Goal: Register for event/course: Sign up to attend an event or enroll in a course

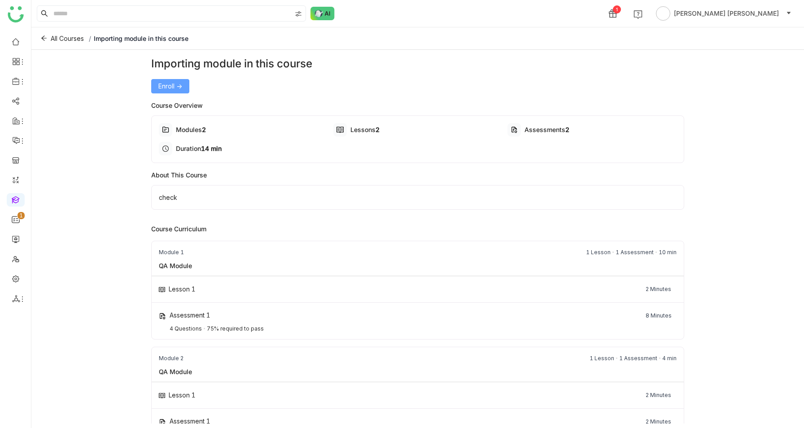
click at [182, 86] on span "Enroll ->" at bounding box center [170, 86] width 24 height 10
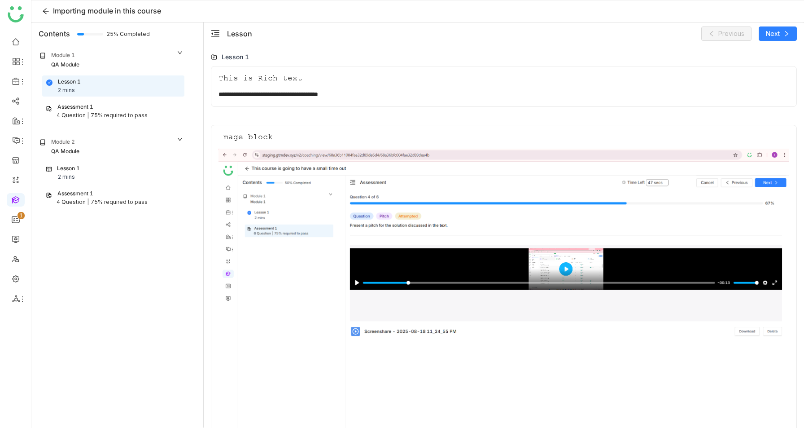
click at [134, 115] on div "75% required to pass" at bounding box center [119, 115] width 57 height 9
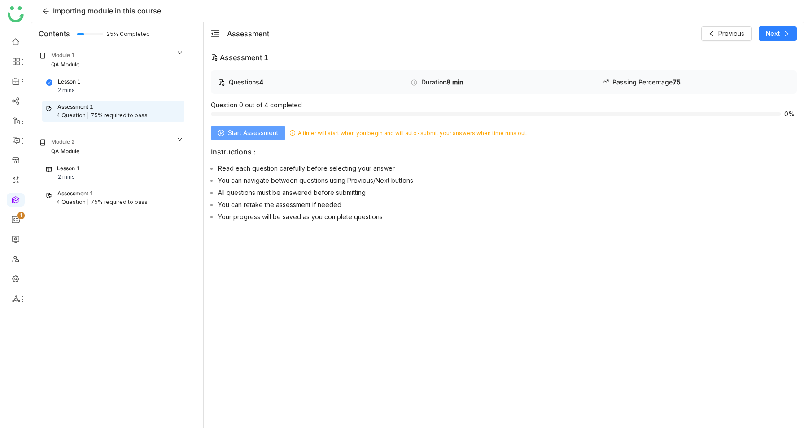
click at [247, 131] on span "Start Assessment" at bounding box center [253, 133] width 50 height 10
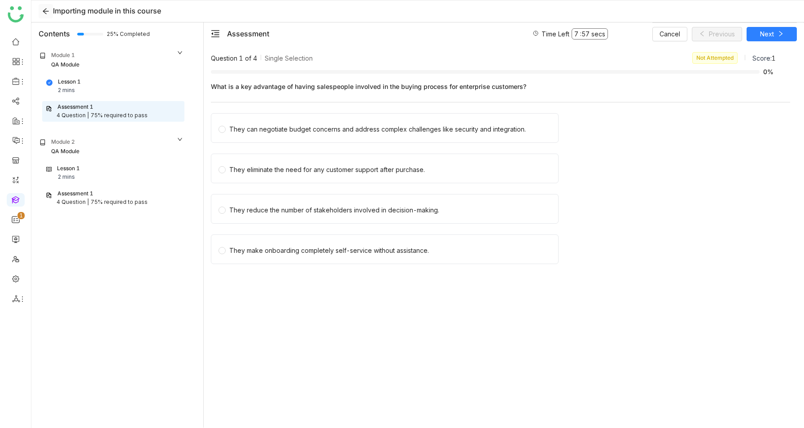
click at [45, 11] on icon at bounding box center [46, 12] width 6 height 6
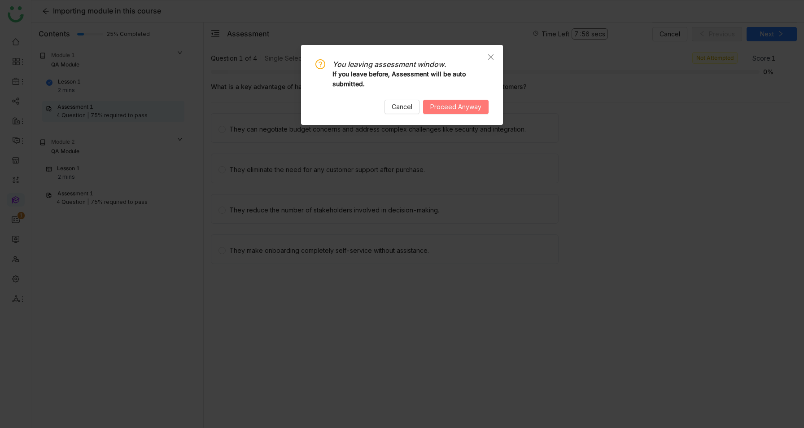
click at [453, 102] on span "Proceed Anyway" at bounding box center [455, 107] width 51 height 10
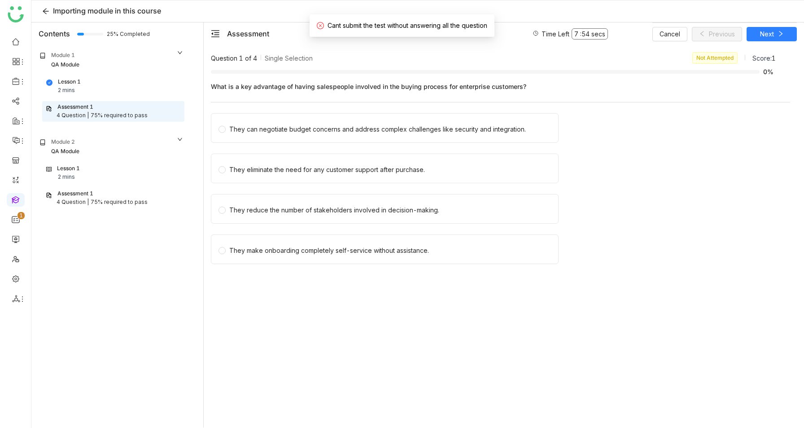
click at [387, 26] on span "Cant submit the test without answering all the question" at bounding box center [408, 26] width 160 height 8
click at [480, 96] on div "What is a key advantage of having salespeople involved in the buying process fo…" at bounding box center [500, 176] width 579 height 199
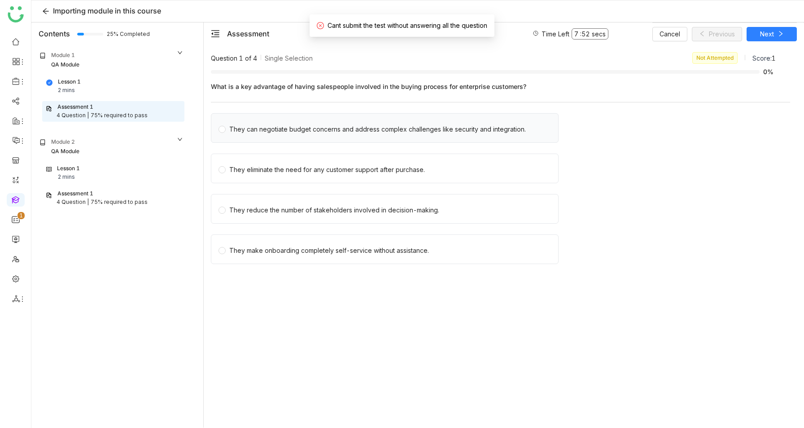
click at [429, 124] on div "They can negotiate budget concerns and address complex challenges like security…" at bounding box center [377, 129] width 297 height 10
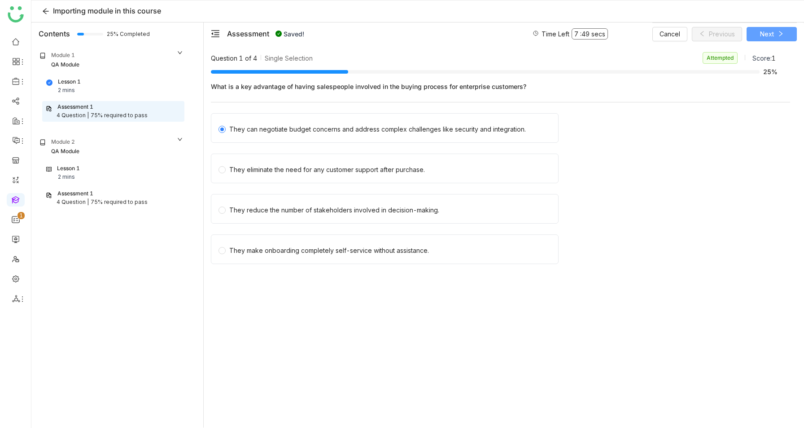
click at [780, 32] on icon at bounding box center [780, 33] width 3 height 5
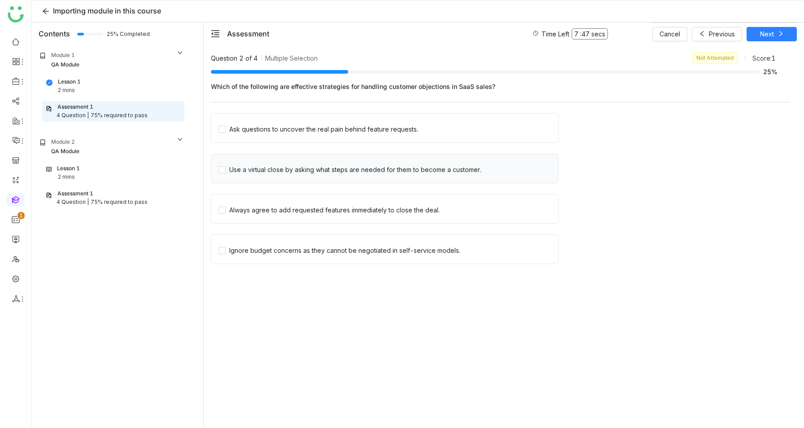
click at [321, 183] on div "Use a virtual close by asking what steps are needed for them to become a custom…" at bounding box center [385, 168] width 348 height 30
click at [328, 173] on div "Use a virtual close by asking what steps are needed for them to become a custom…" at bounding box center [355, 170] width 252 height 10
click at [778, 36] on icon at bounding box center [781, 34] width 6 height 6
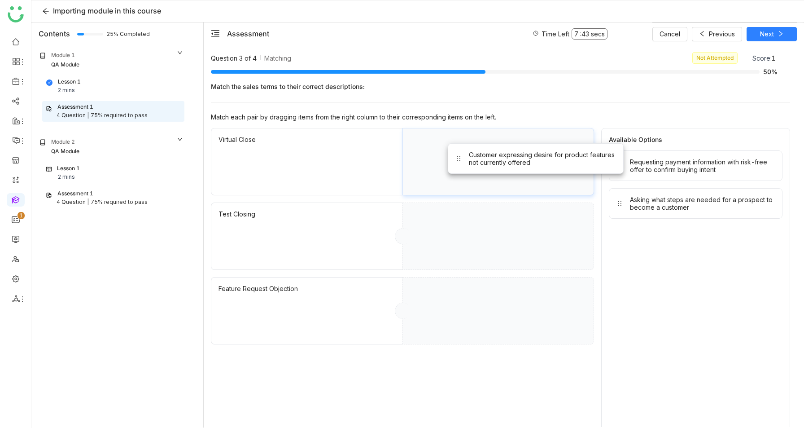
drag, startPoint x: 654, startPoint y: 193, endPoint x: 489, endPoint y: 148, distance: 171.6
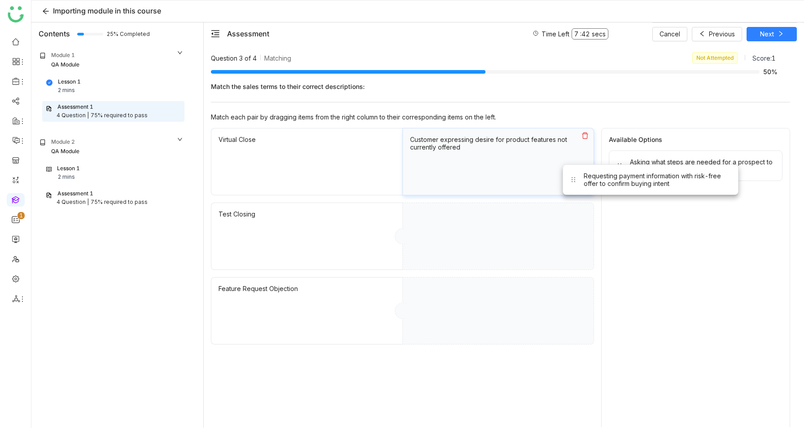
drag, startPoint x: 625, startPoint y: 167, endPoint x: 445, endPoint y: 215, distance: 186.1
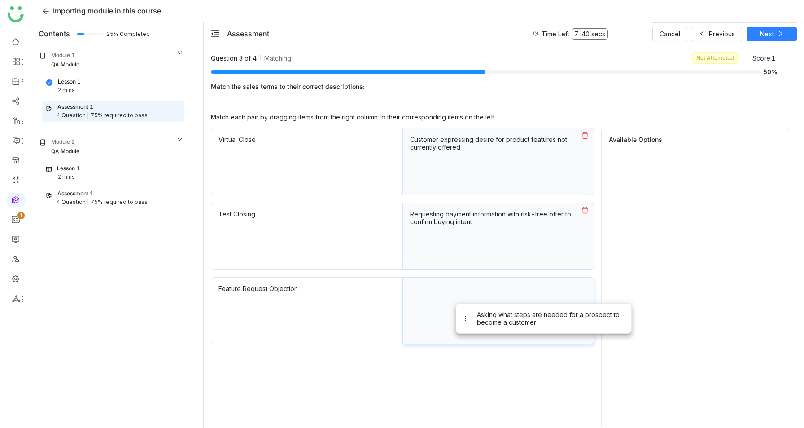
drag, startPoint x: 637, startPoint y: 160, endPoint x: 463, endPoint y: 324, distance: 240.0
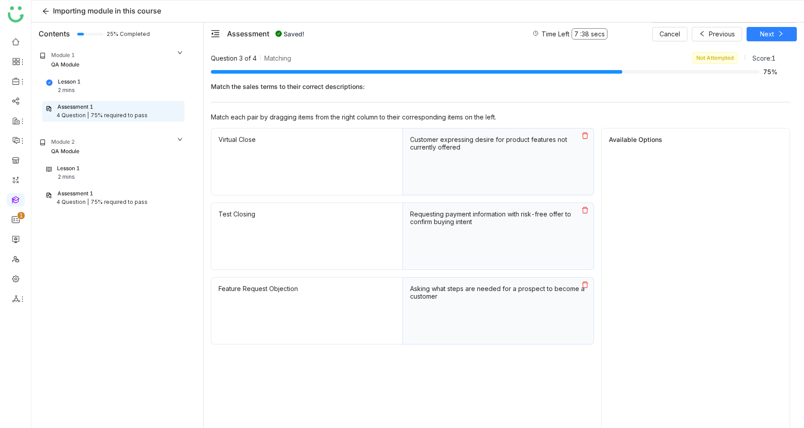
click at [772, 26] on div "Cancel Previous Next" at bounding box center [725, 33] width 145 height 22
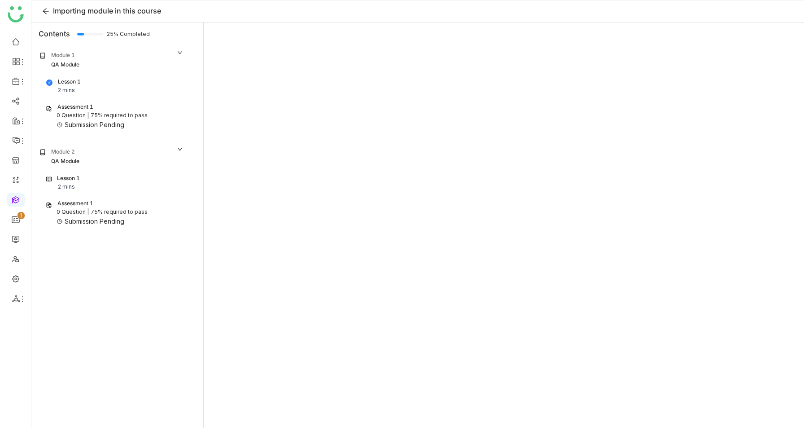
click at [111, 118] on div "75% required to pass" at bounding box center [119, 115] width 57 height 9
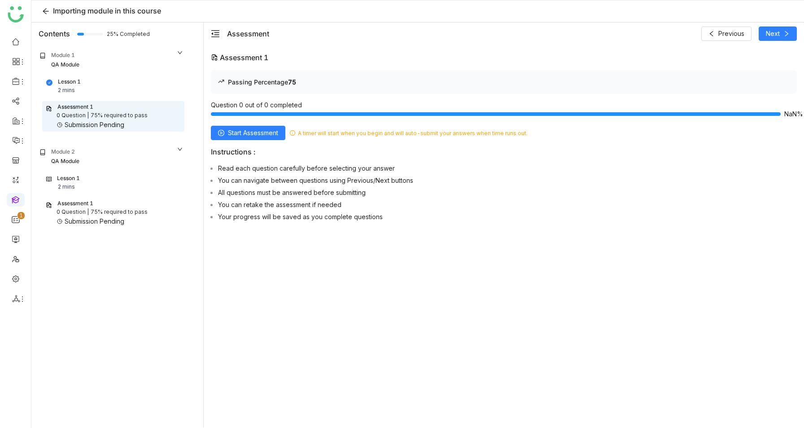
click at [67, 122] on div "Submission Pending" at bounding box center [95, 125] width 60 height 10
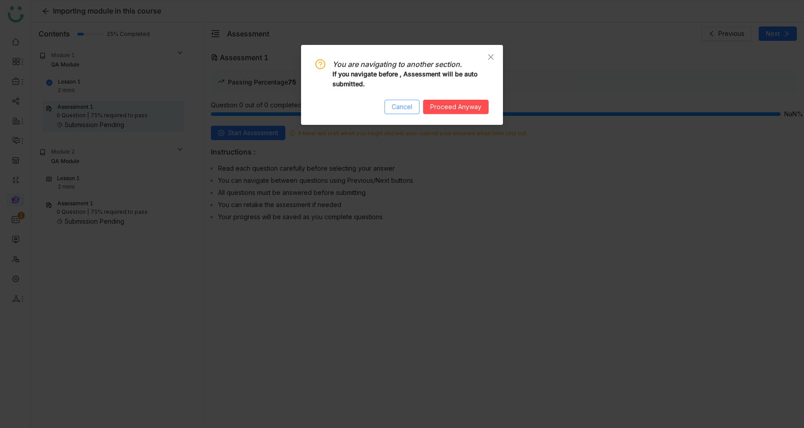
click at [416, 101] on button "Cancel" at bounding box center [402, 107] width 35 height 14
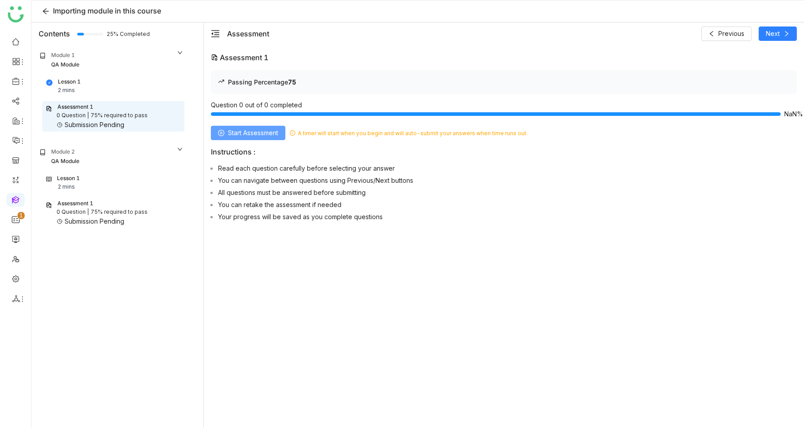
click at [241, 130] on span "Start Assessment" at bounding box center [253, 133] width 50 height 10
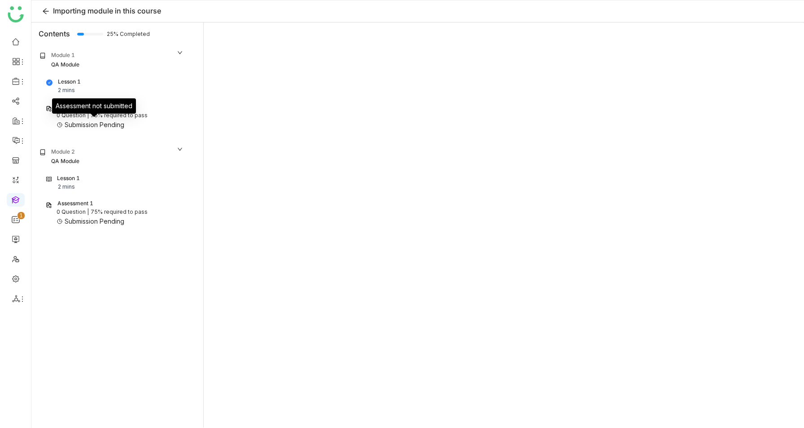
click at [100, 120] on div "Submission Pending" at bounding box center [95, 125] width 60 height 10
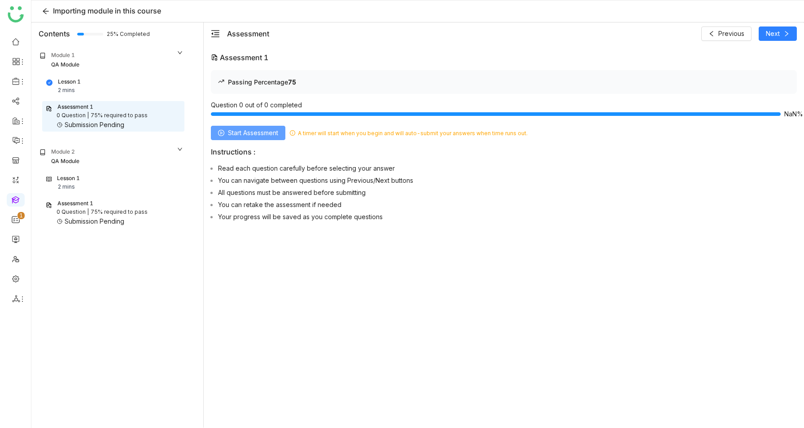
click at [268, 131] on span "Start Assessment" at bounding box center [253, 133] width 50 height 10
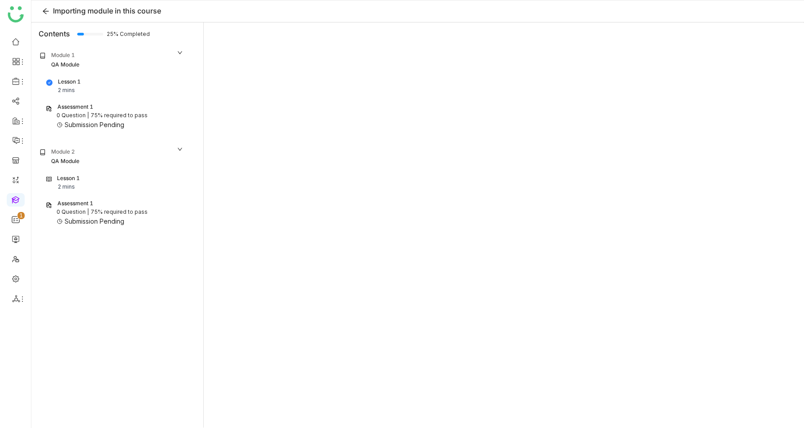
click at [145, 111] on div "Assessment 1" at bounding box center [113, 107] width 135 height 9
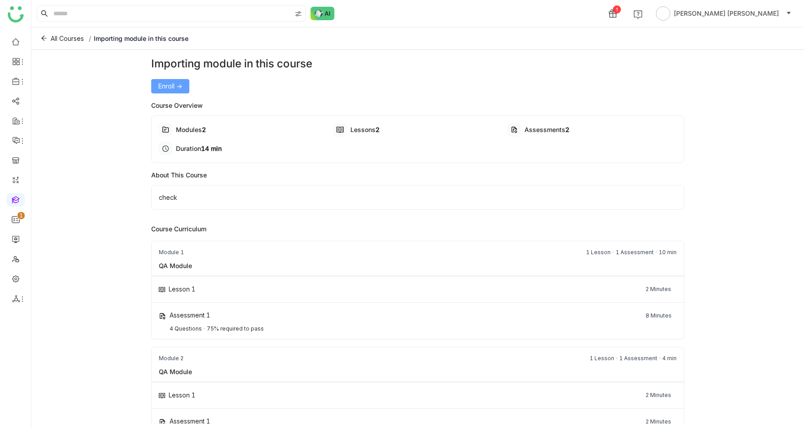
click at [174, 88] on span "Enroll ->" at bounding box center [170, 86] width 24 height 10
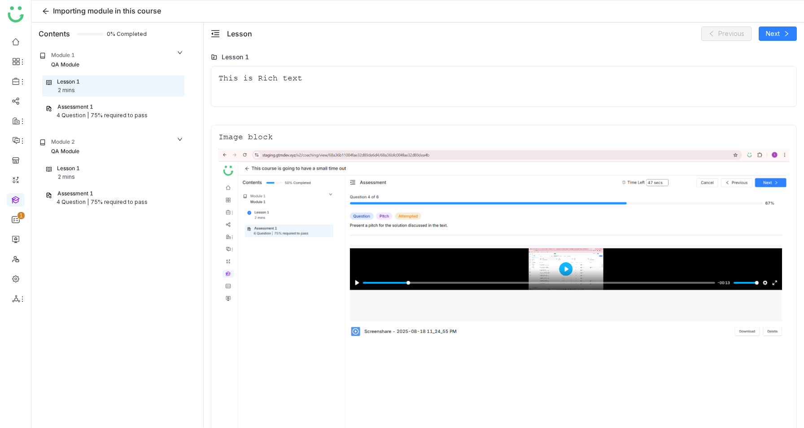
click at [117, 109] on div "Assessment 1" at bounding box center [113, 107] width 135 height 9
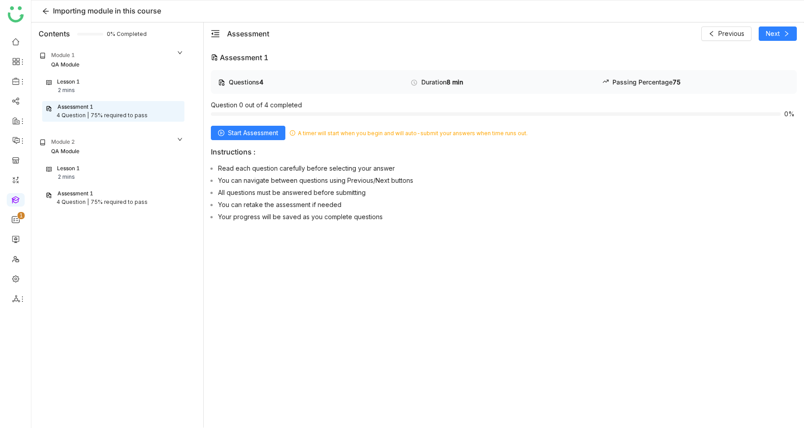
click at [163, 87] on div "Lesson 1 2 mins" at bounding box center [113, 86] width 134 height 17
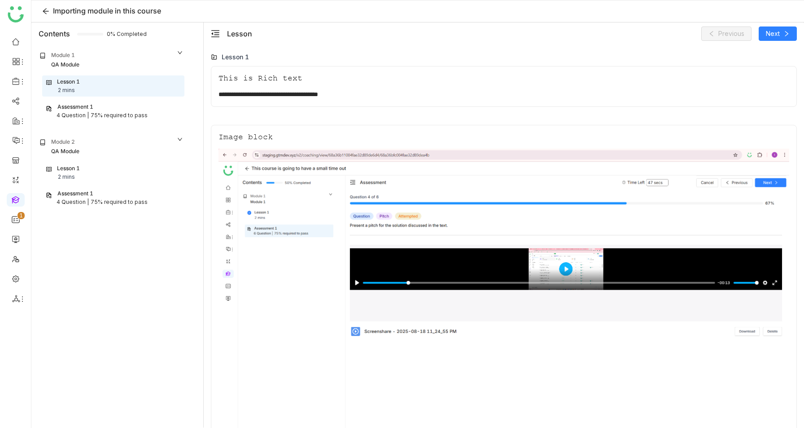
scroll to position [23, 0]
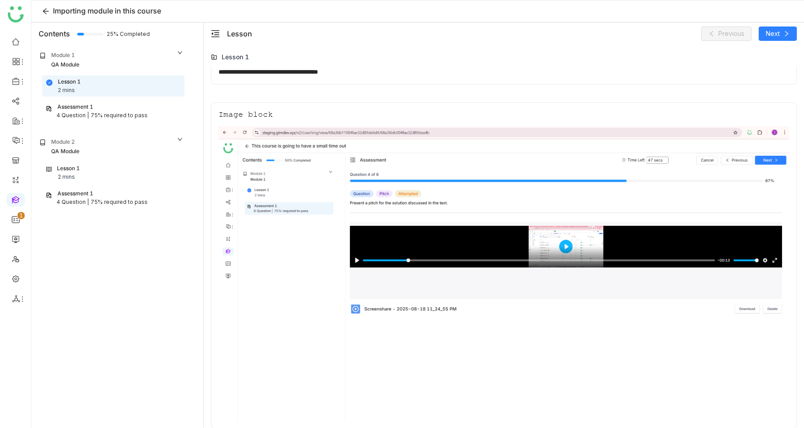
click at [112, 111] on div "75% required to pass" at bounding box center [119, 115] width 57 height 9
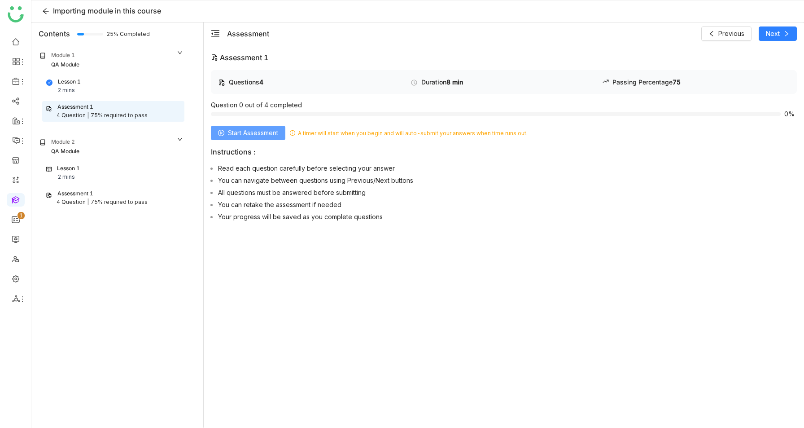
click at [257, 135] on span "Start Assessment" at bounding box center [253, 133] width 50 height 10
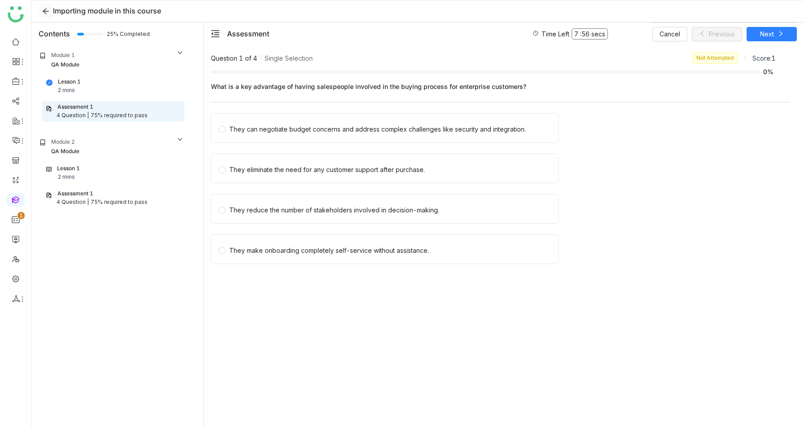
click at [44, 9] on icon at bounding box center [45, 11] width 7 height 7
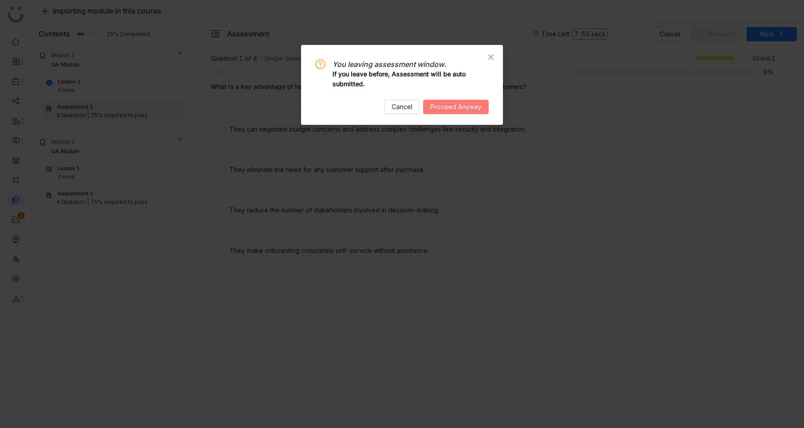
click at [453, 103] on span "Proceed Anyway" at bounding box center [455, 107] width 51 height 10
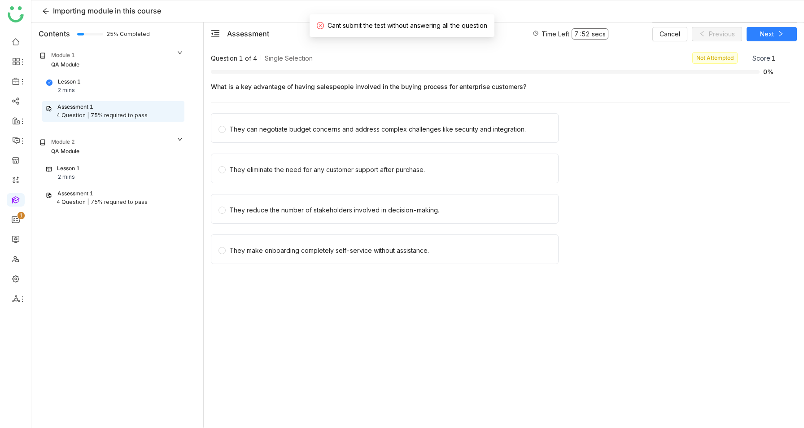
click at [356, 32] on div "Cant submit the test without answering all the question" at bounding box center [402, 25] width 185 height 22
copy span "Cant submit the test without answering all the question"
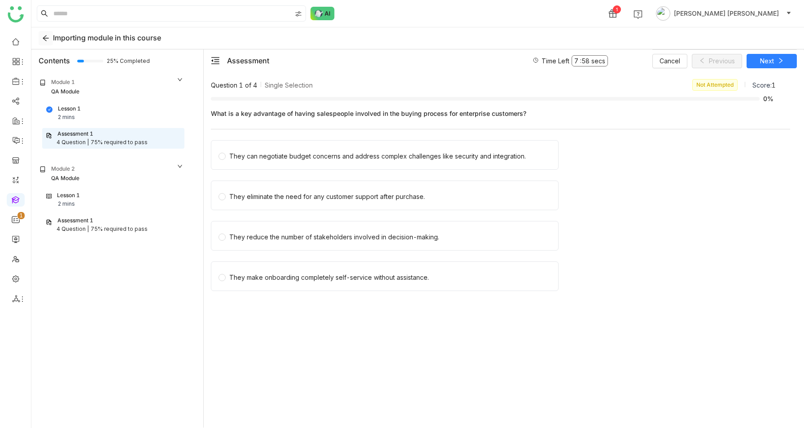
click at [47, 37] on icon at bounding box center [45, 38] width 7 height 7
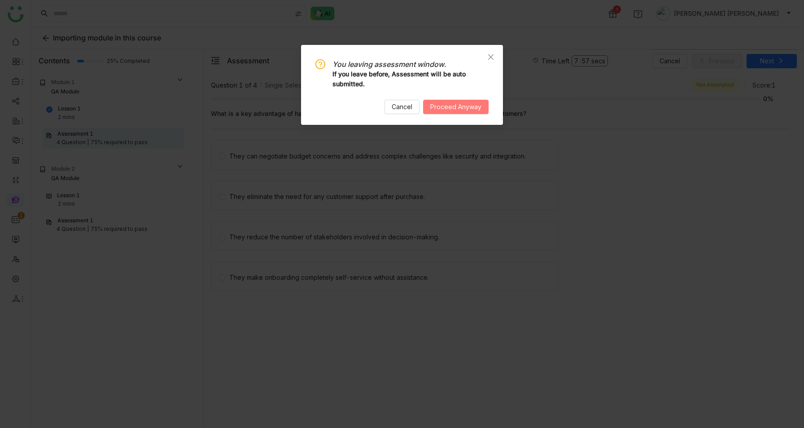
click at [475, 106] on span "Proceed Anyway" at bounding box center [455, 107] width 51 height 10
